Goal: Information Seeking & Learning: Compare options

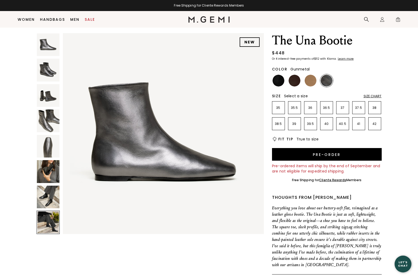
scroll to position [1443, 0]
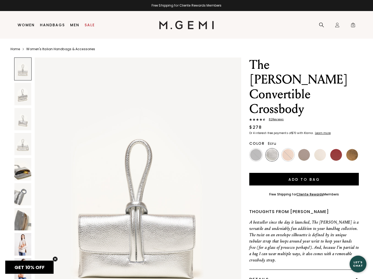
click at [322, 149] on img at bounding box center [321, 155] width 12 height 12
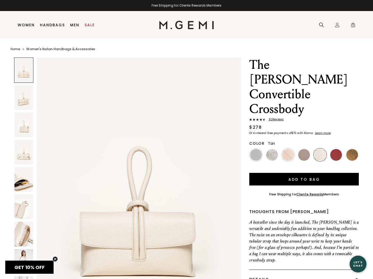
click at [284, 149] on img at bounding box center [288, 155] width 12 height 12
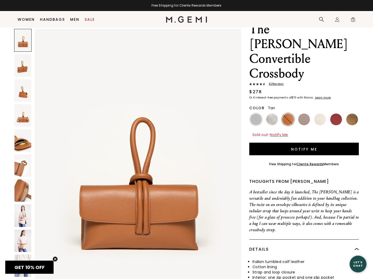
scroll to position [30, 0]
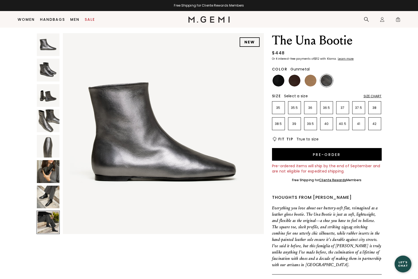
scroll to position [1443, 0]
